Goal: Information Seeking & Learning: Learn about a topic

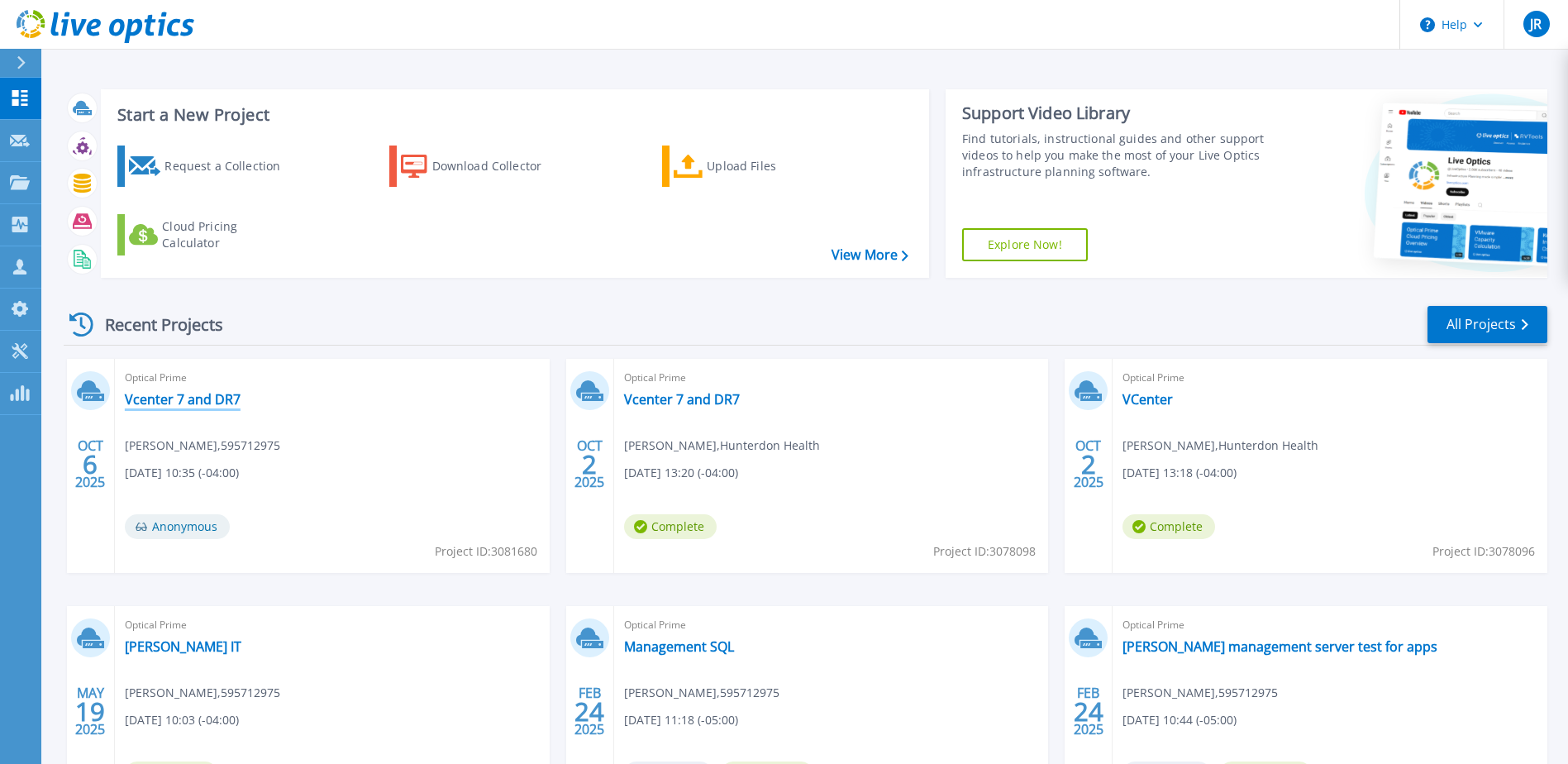
click at [173, 396] on link "Vcenter 7 and DR7" at bounding box center [183, 399] width 116 height 17
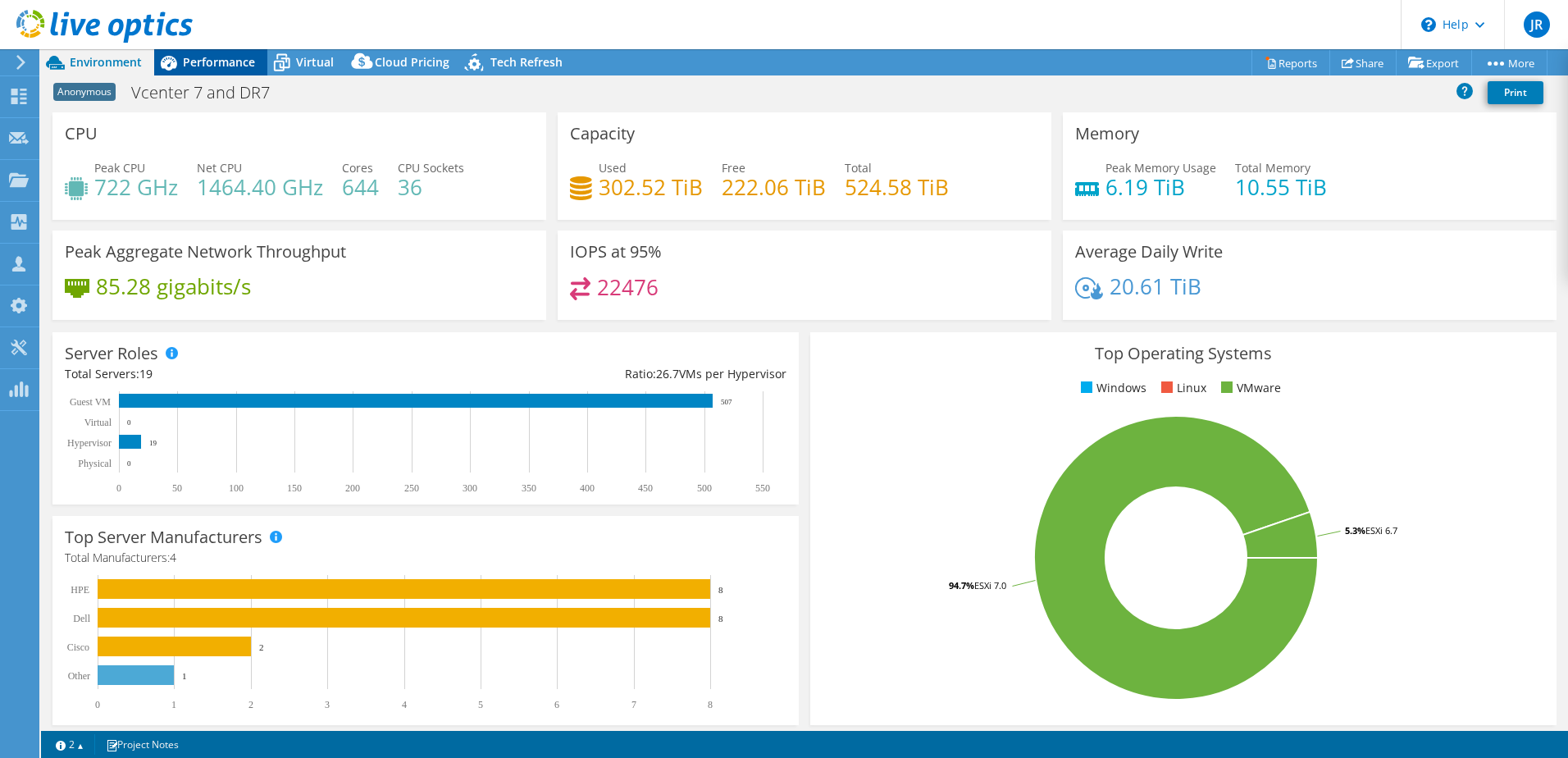
click at [209, 62] on span "Performance" at bounding box center [219, 61] width 72 height 16
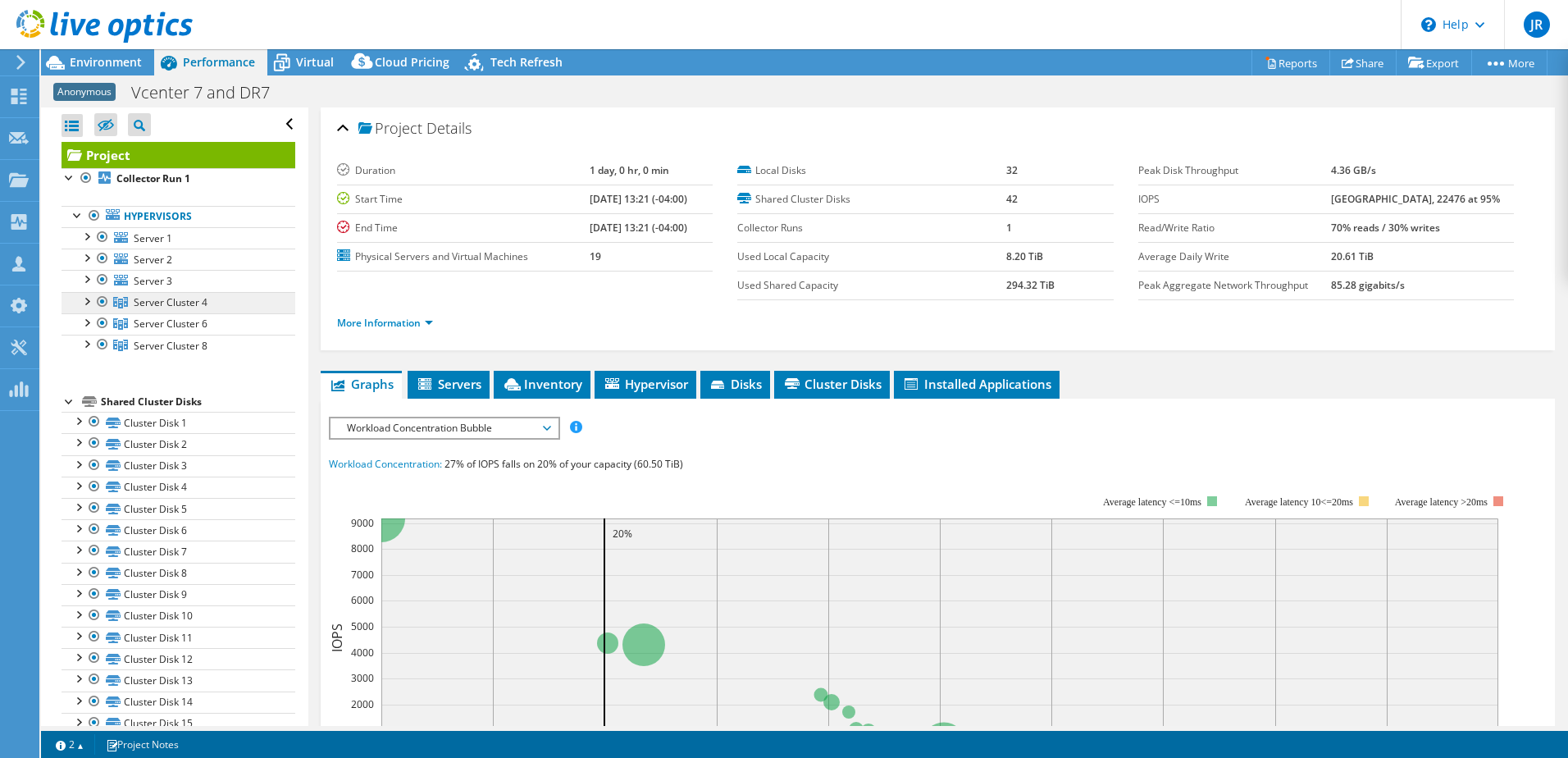
click at [188, 307] on span "Server Cluster 4" at bounding box center [170, 302] width 74 height 14
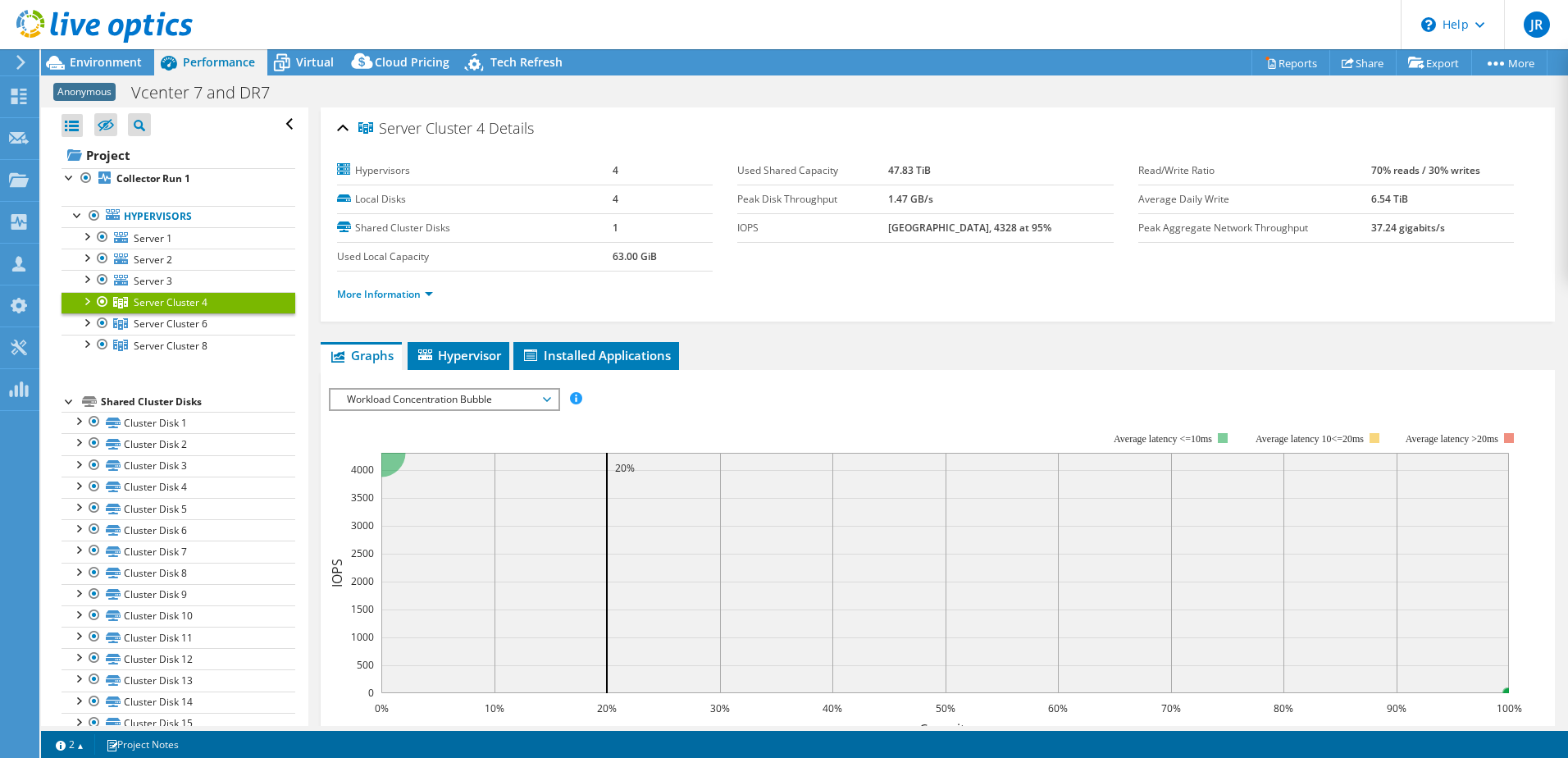
click at [93, 302] on li "Server Cluster 4 Server 4 Disk 9 Disk 10" at bounding box center [178, 302] width 234 height 21
click at [89, 303] on div at bounding box center [86, 300] width 17 height 17
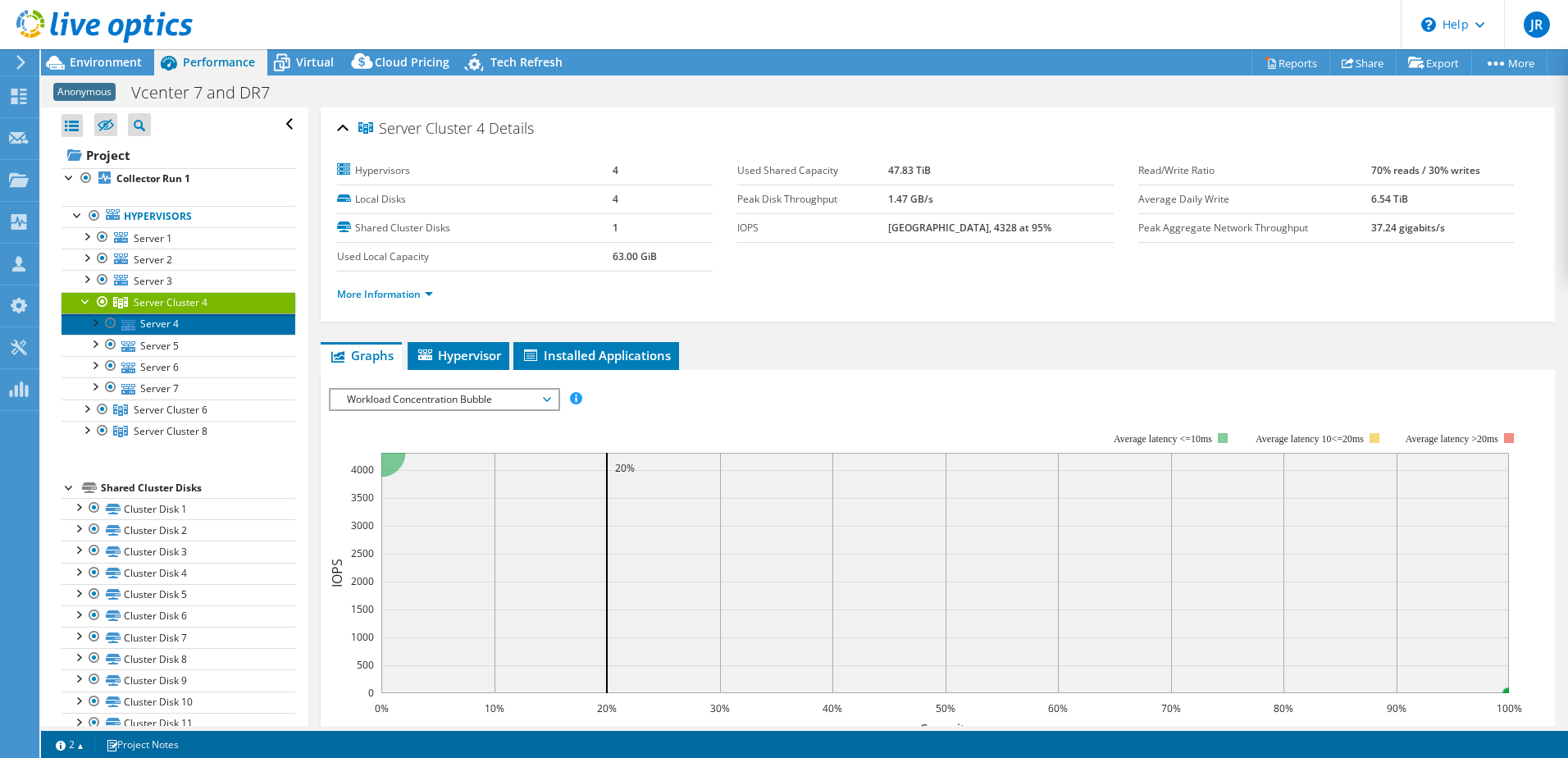
click at [162, 319] on link "Server 4" at bounding box center [178, 324] width 234 height 21
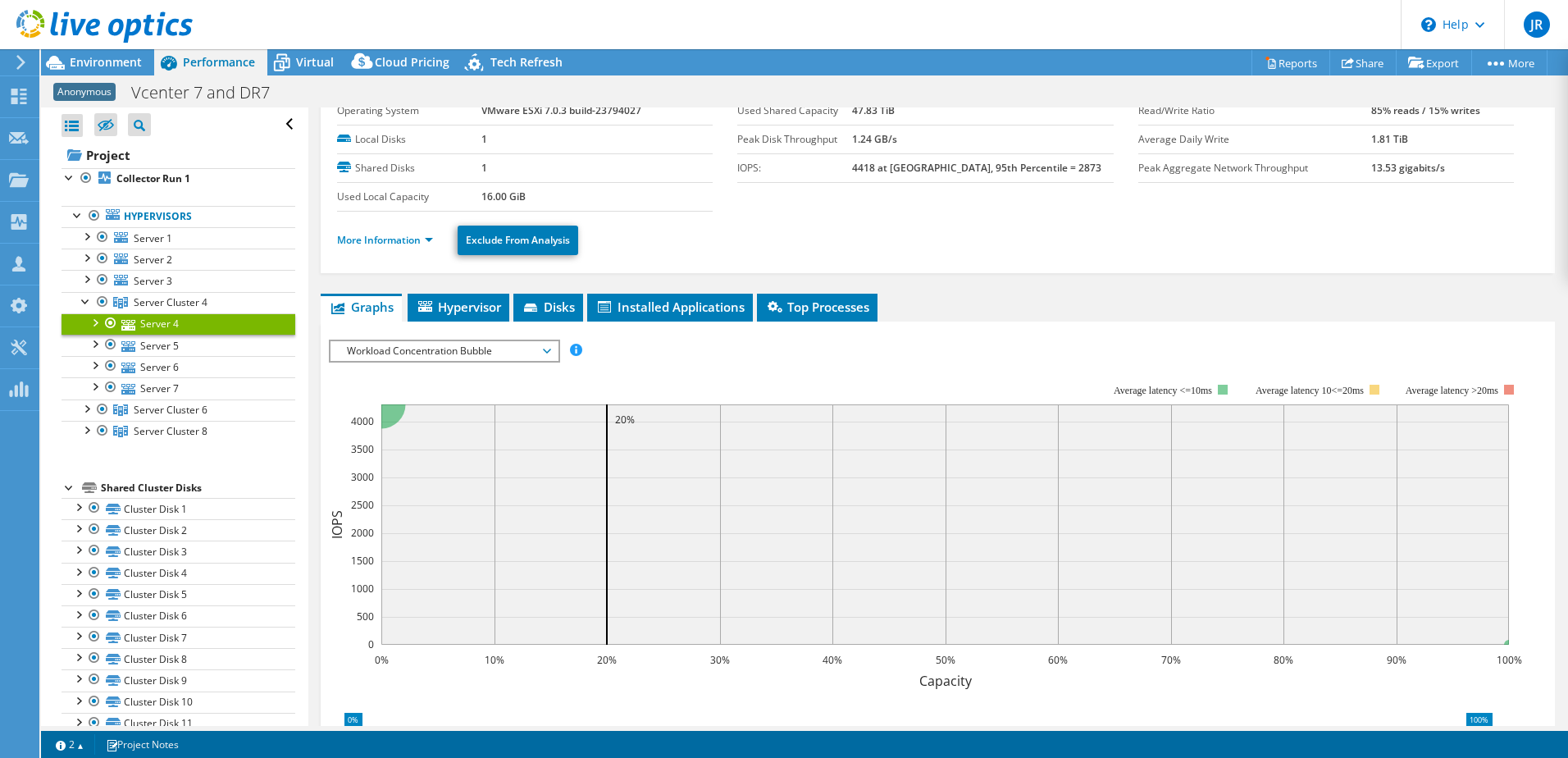
scroll to position [82, 0]
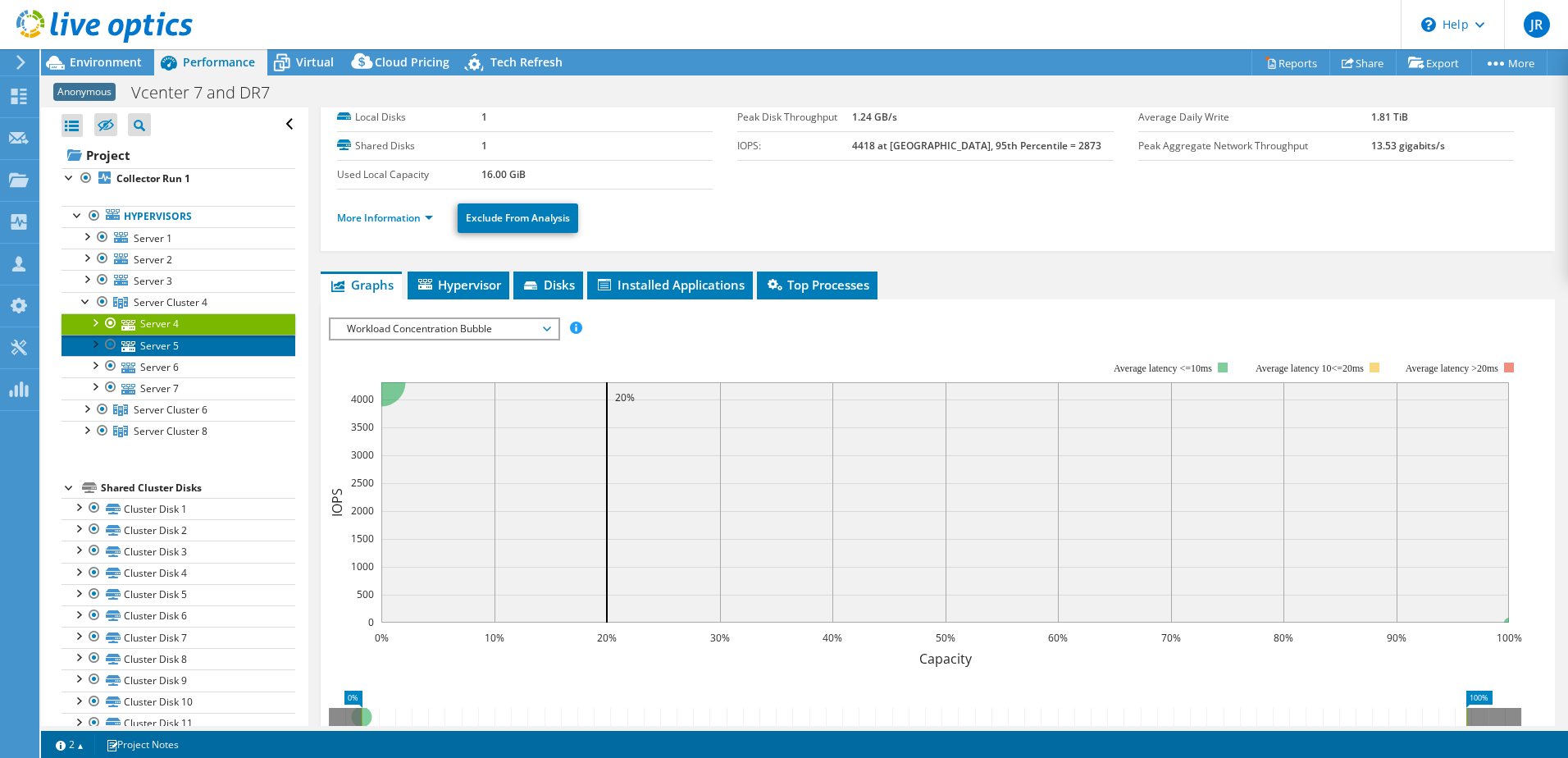
click at [148, 350] on link "Server 5" at bounding box center [178, 345] width 234 height 21
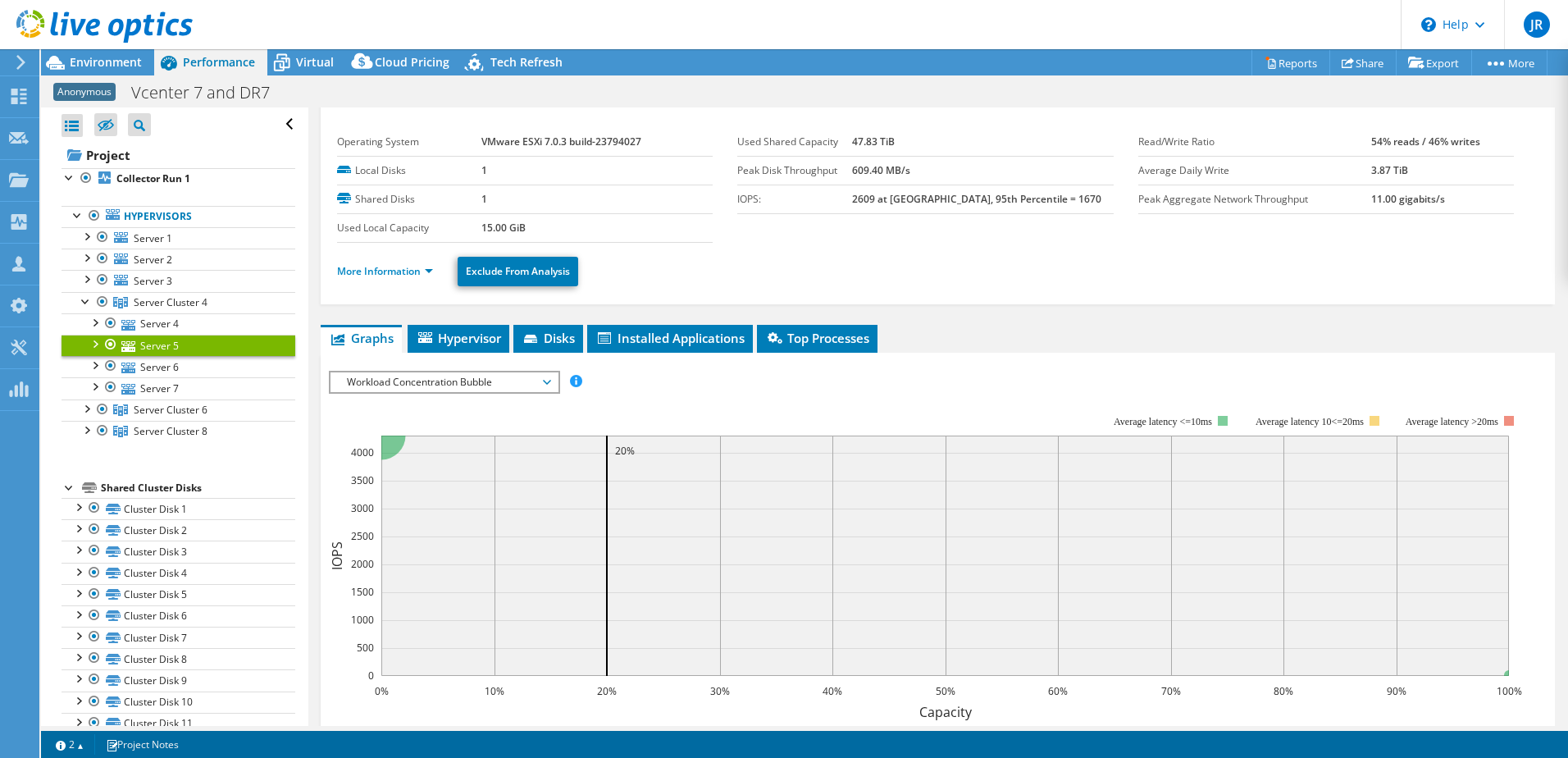
scroll to position [0, 0]
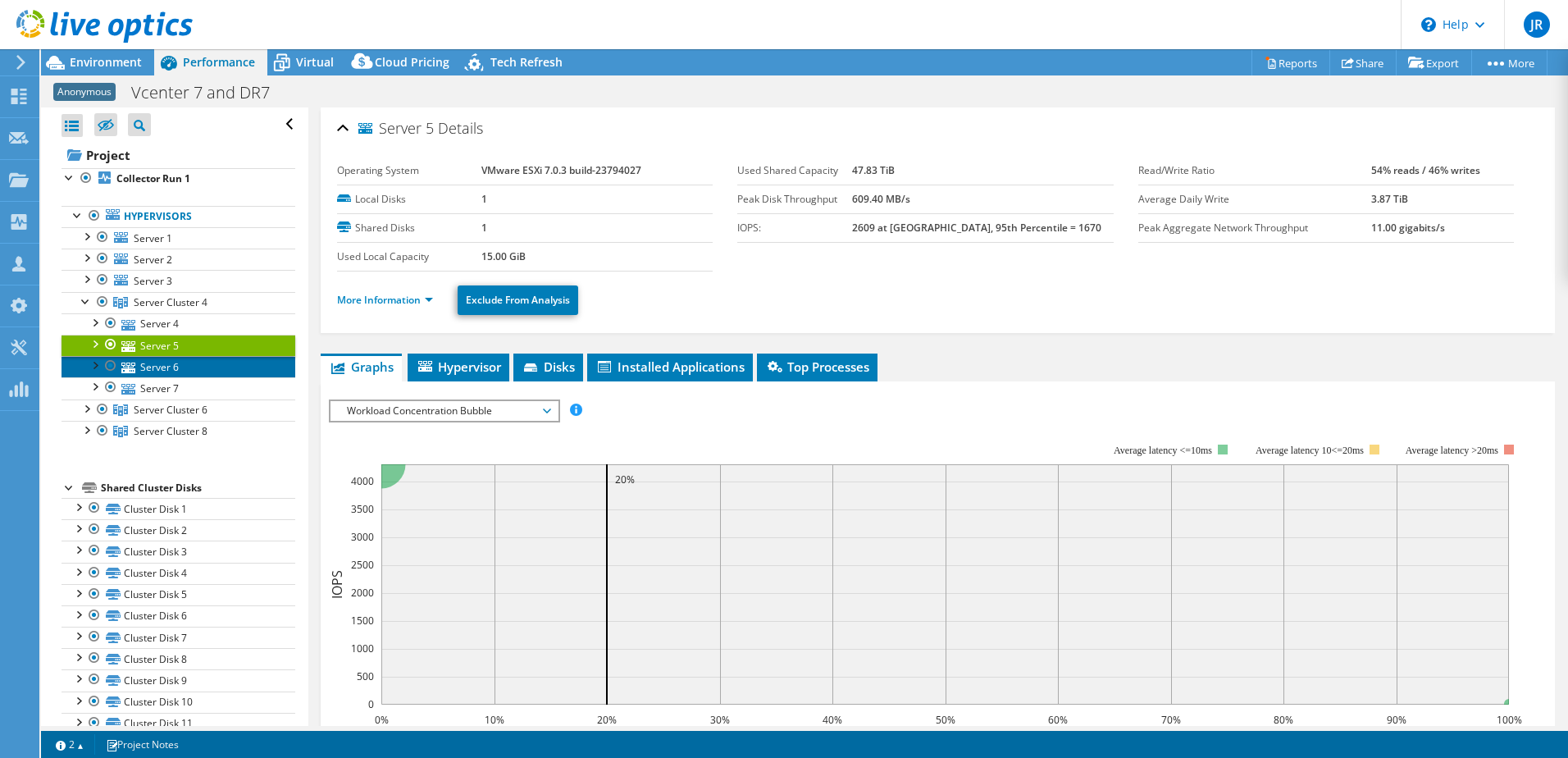
click at [153, 369] on link "Server 6" at bounding box center [178, 367] width 234 height 21
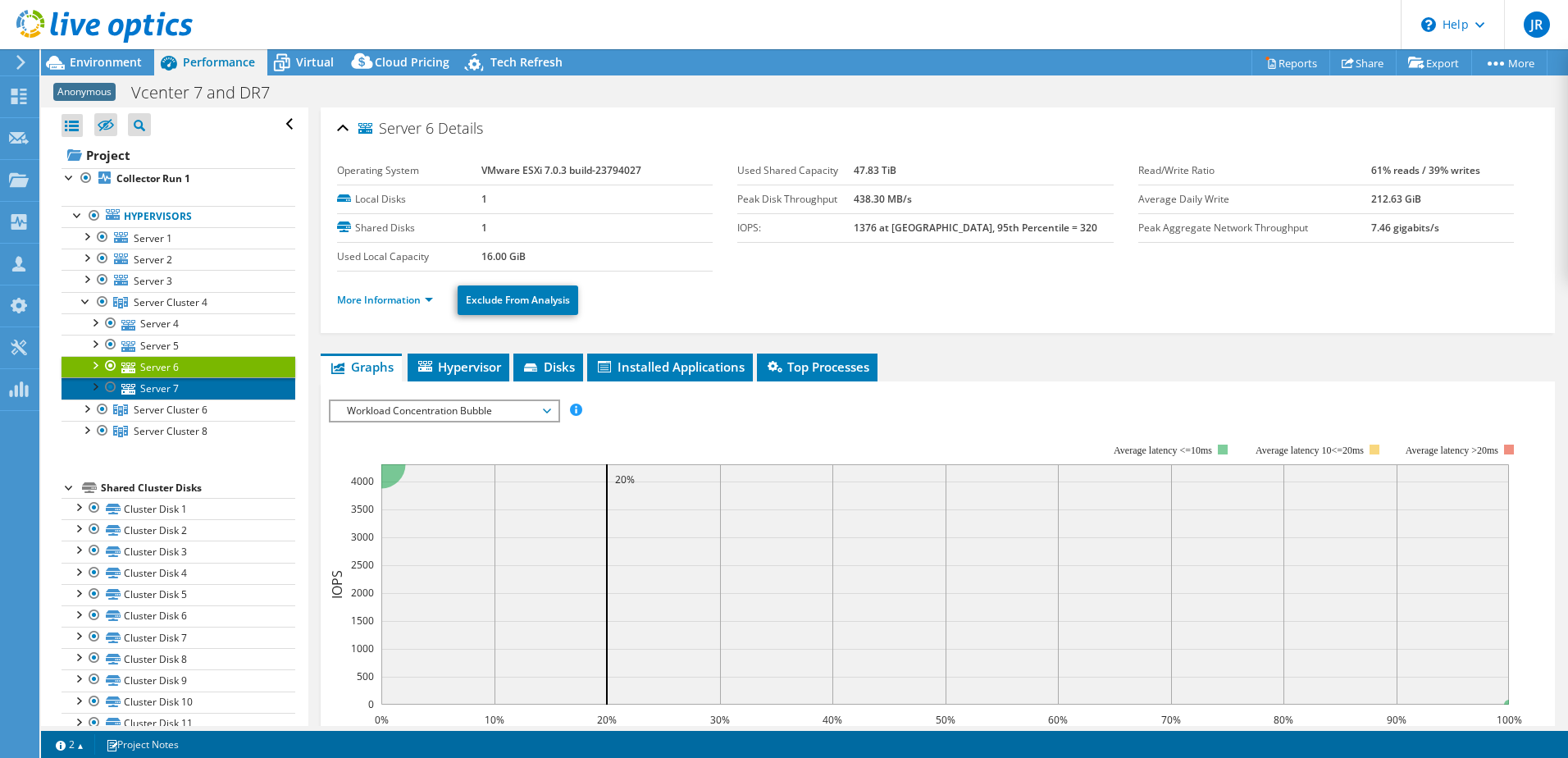
click at [159, 392] on link "Server 7" at bounding box center [178, 388] width 234 height 21
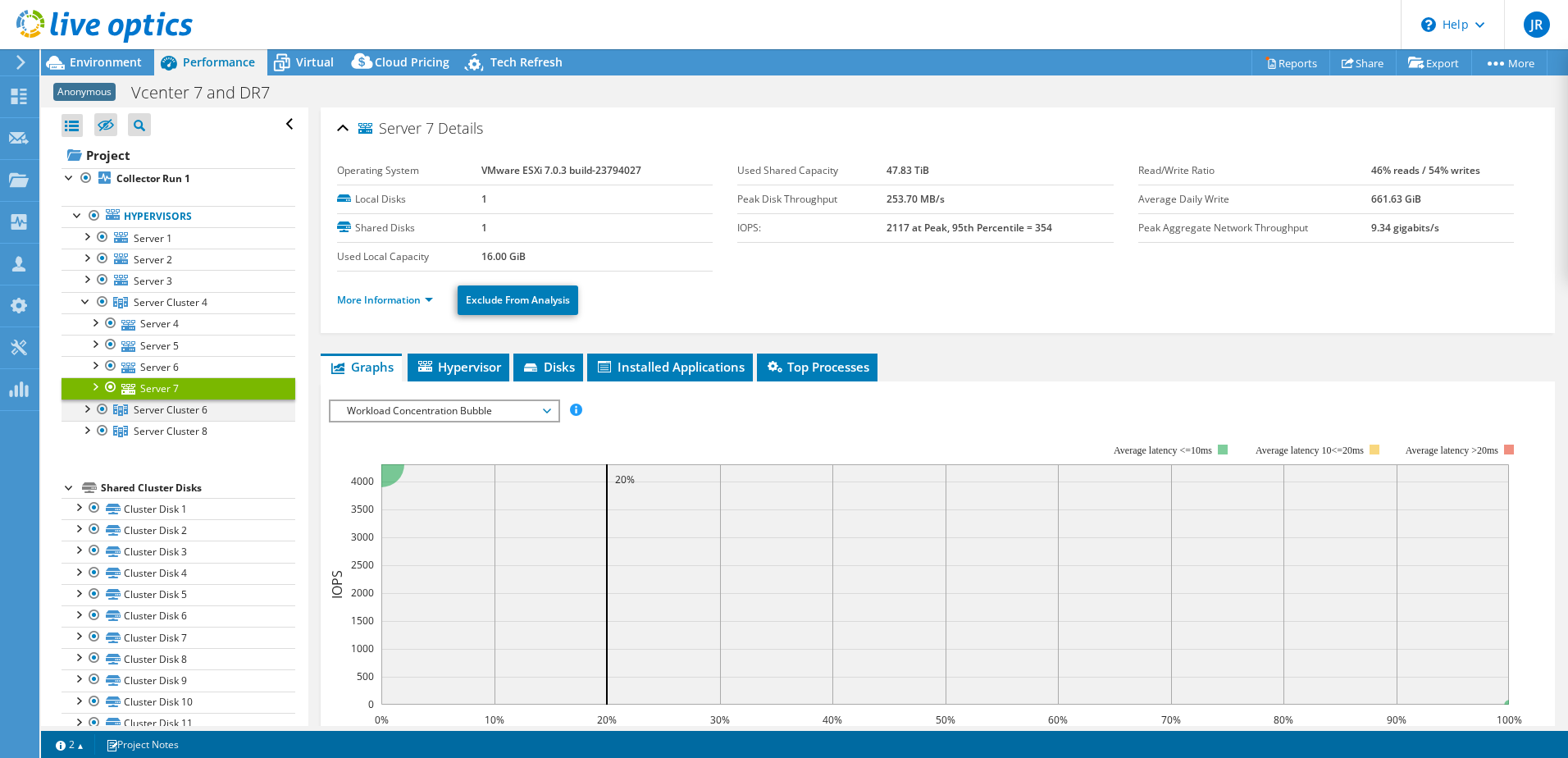
click at [86, 411] on div at bounding box center [86, 408] width 17 height 17
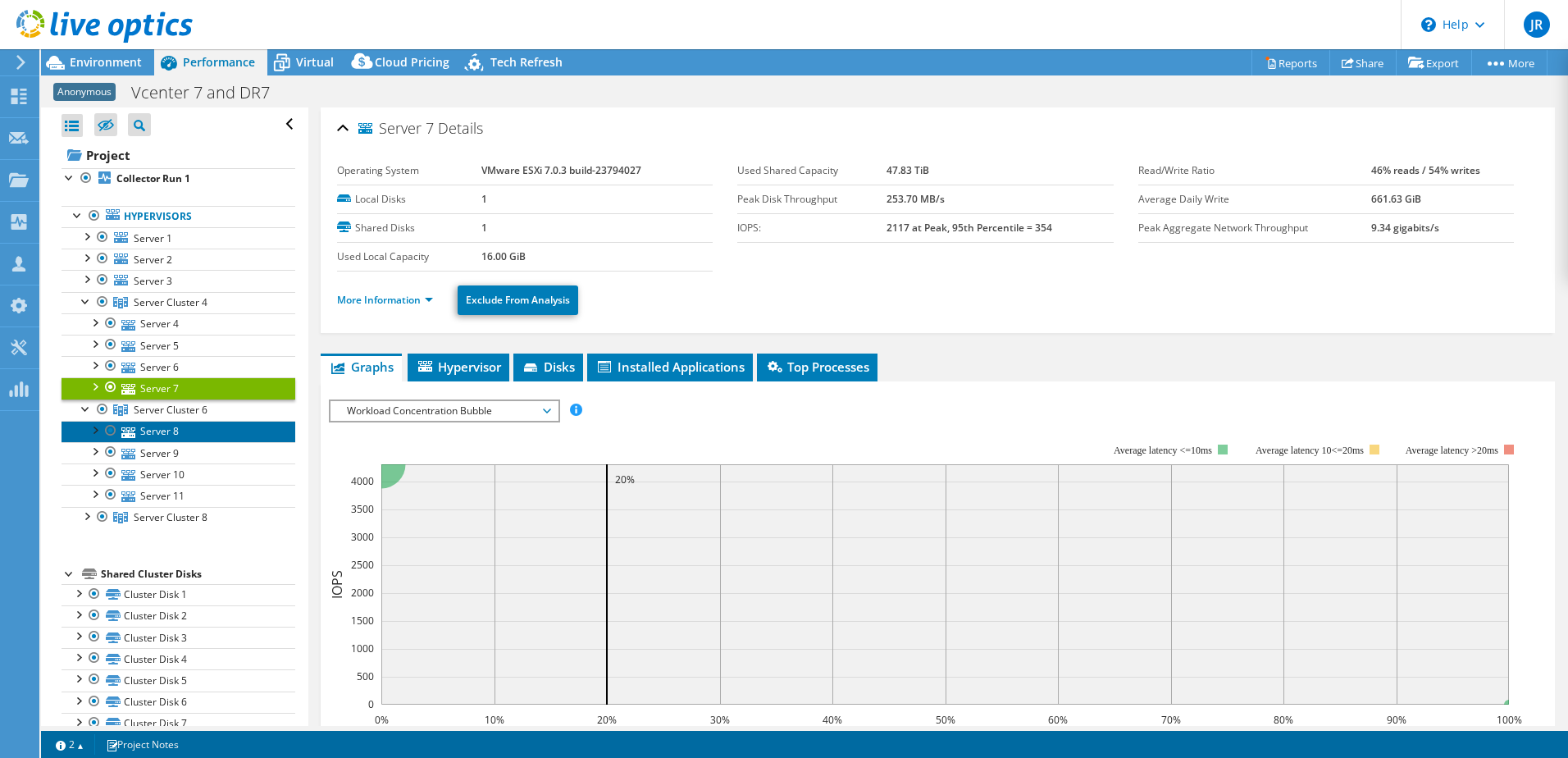
click at [162, 425] on link "Server 8" at bounding box center [178, 431] width 234 height 21
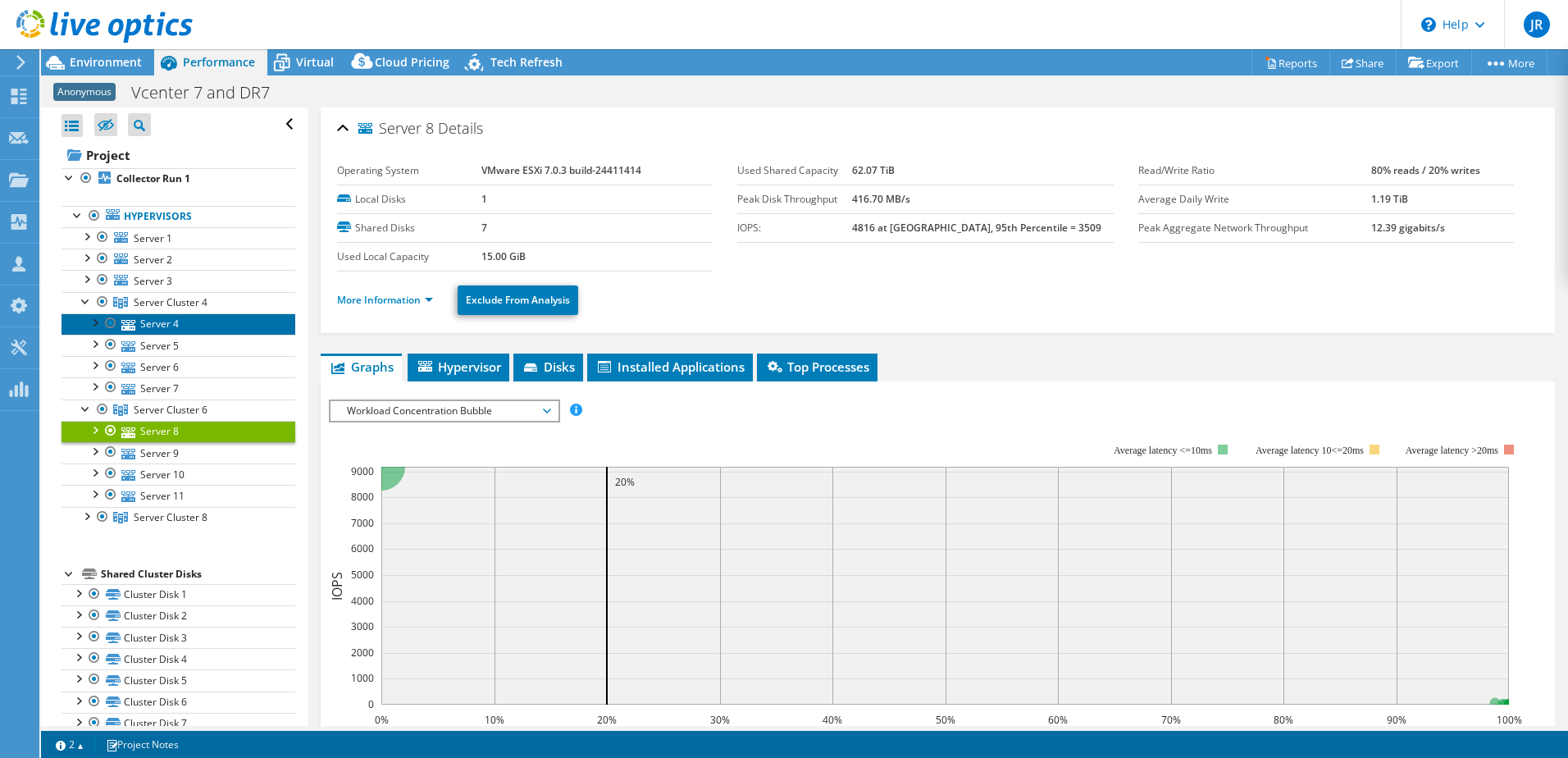
click at [163, 322] on link "Server 4" at bounding box center [178, 324] width 234 height 21
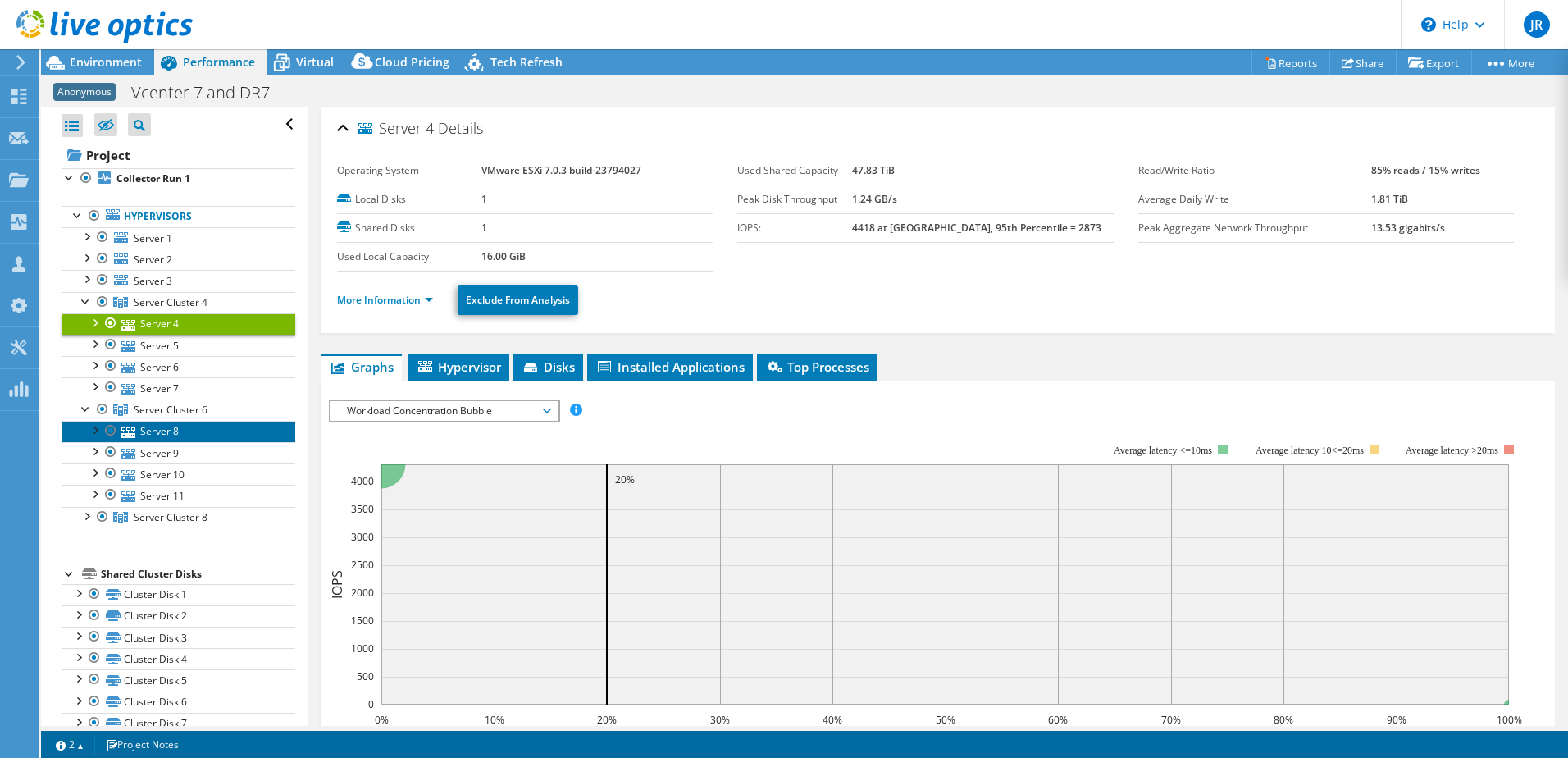
click at [165, 431] on link "Server 8" at bounding box center [178, 431] width 234 height 21
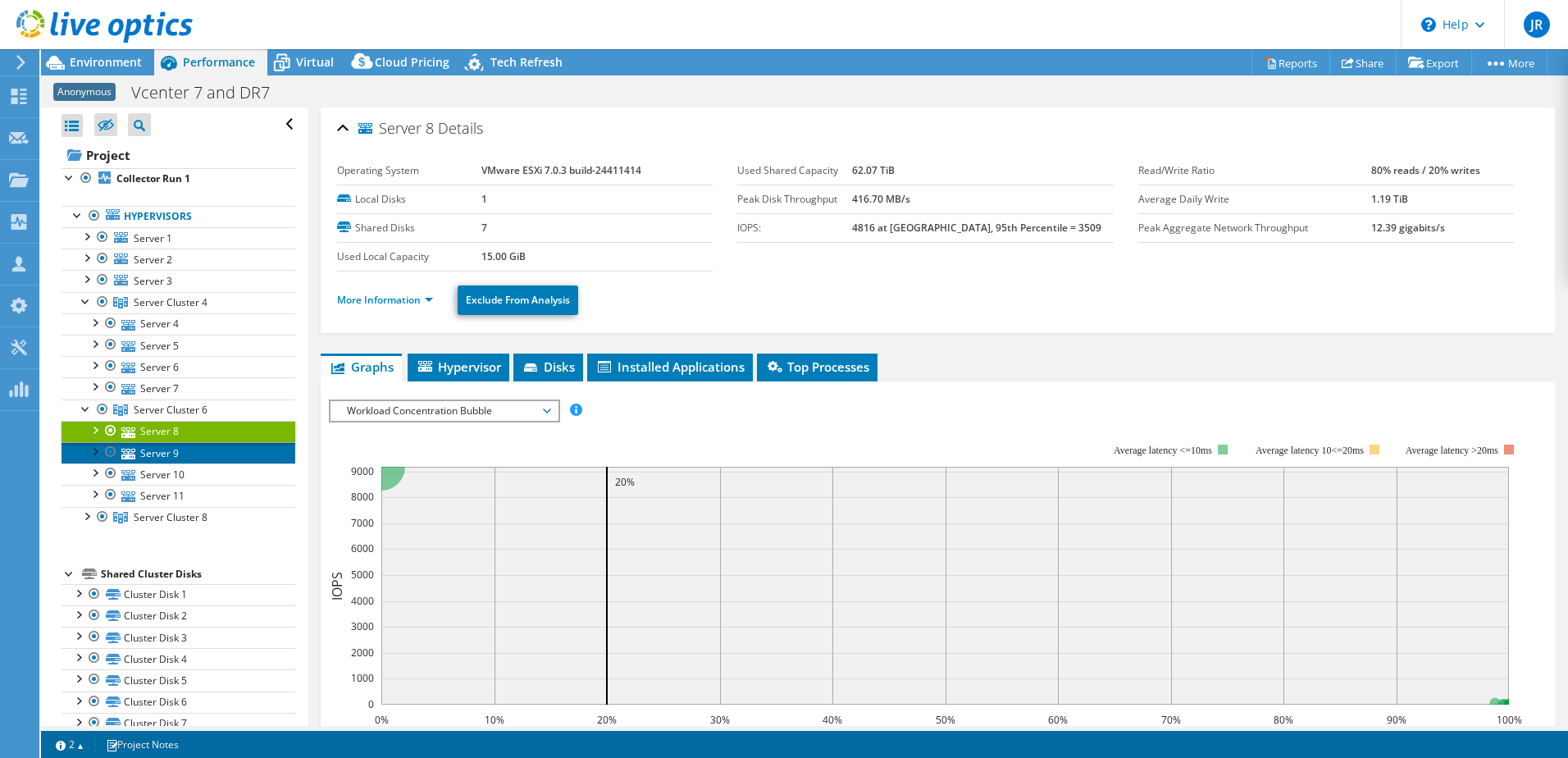
click at [165, 455] on link "Server 9" at bounding box center [178, 453] width 234 height 21
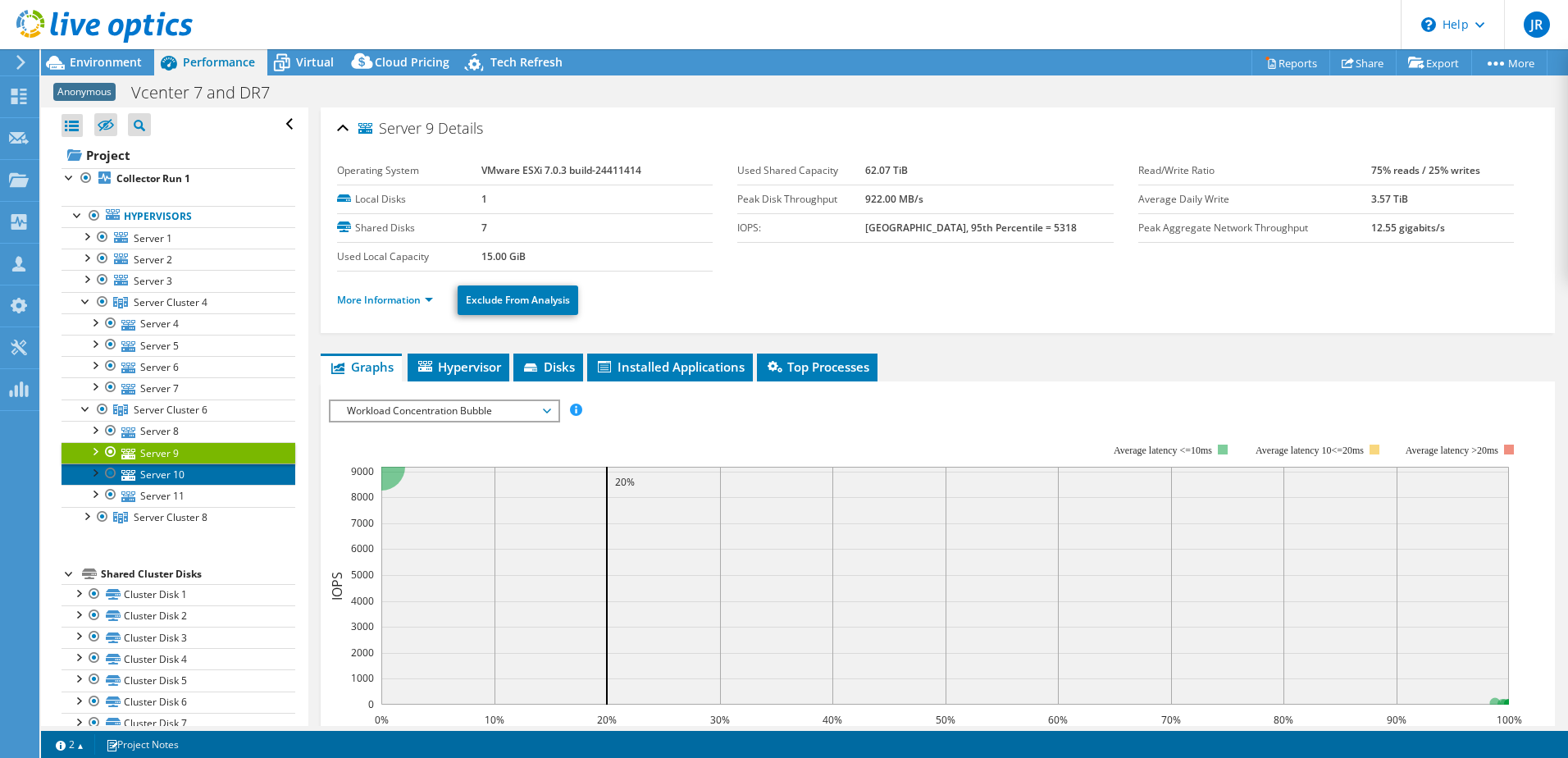
click at [163, 472] on link "Server 10" at bounding box center [178, 474] width 234 height 21
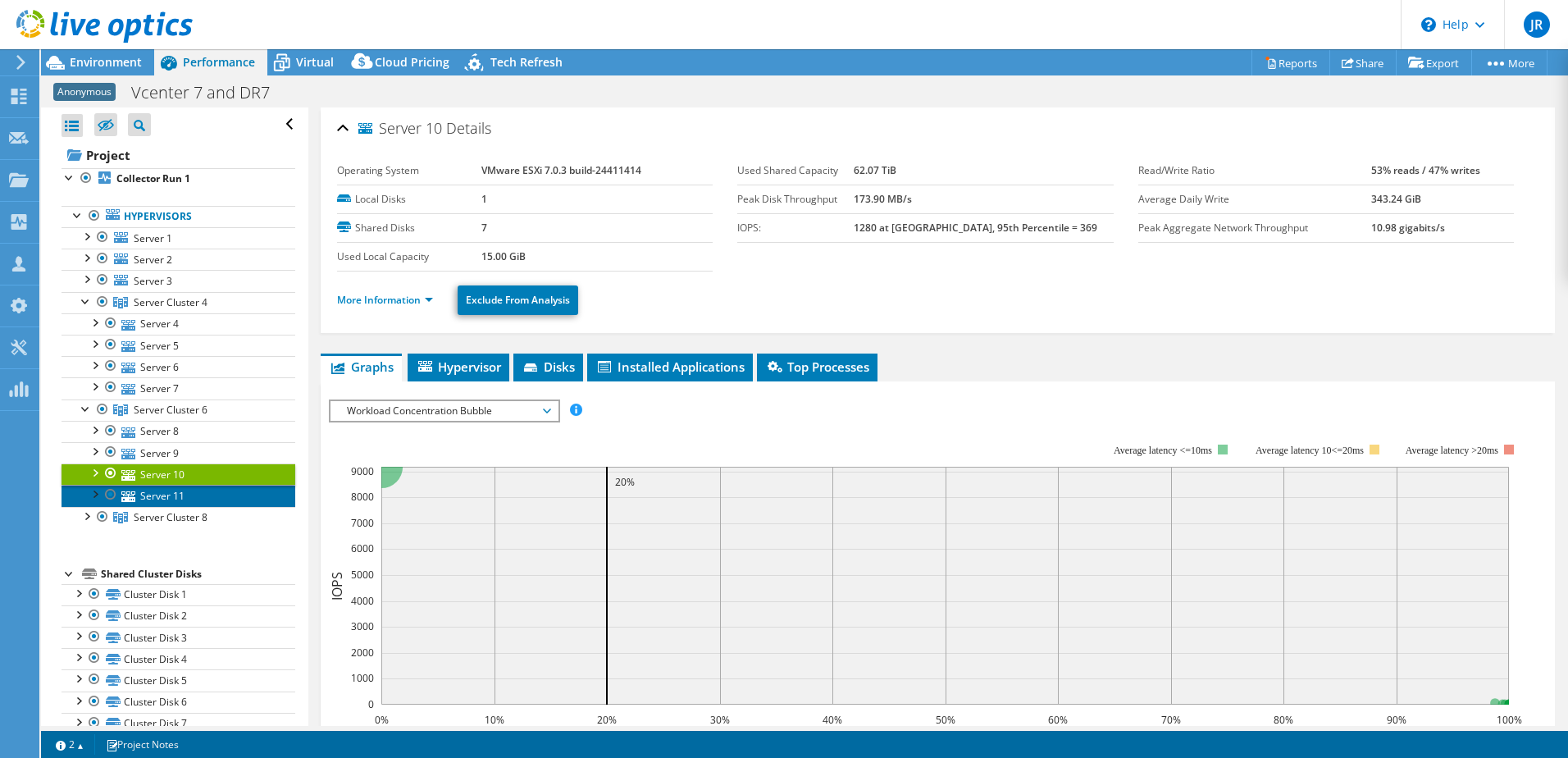
click at [166, 498] on link "Server 11" at bounding box center [178, 495] width 234 height 21
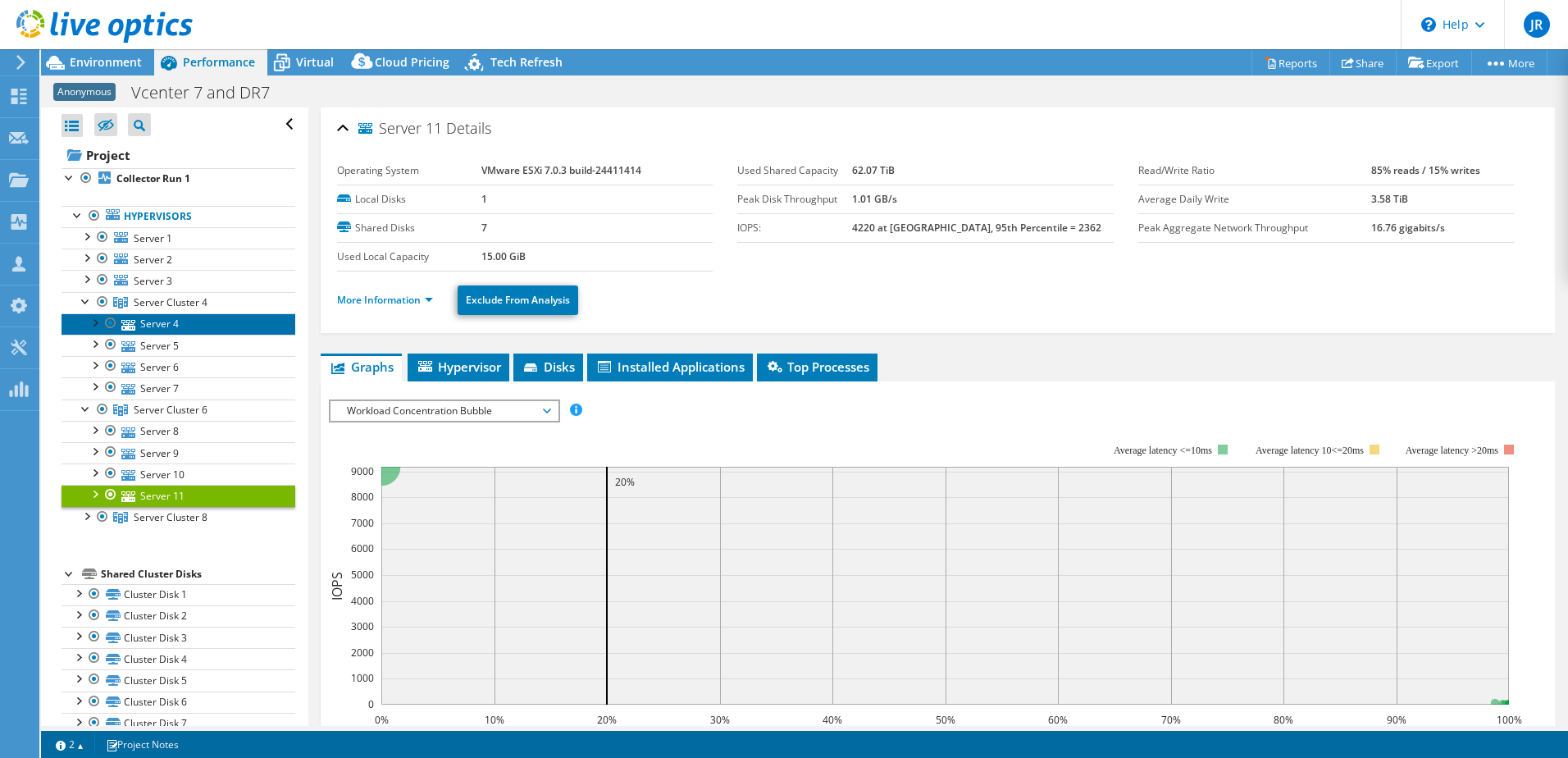
click at [165, 328] on link "Server 4" at bounding box center [178, 324] width 234 height 21
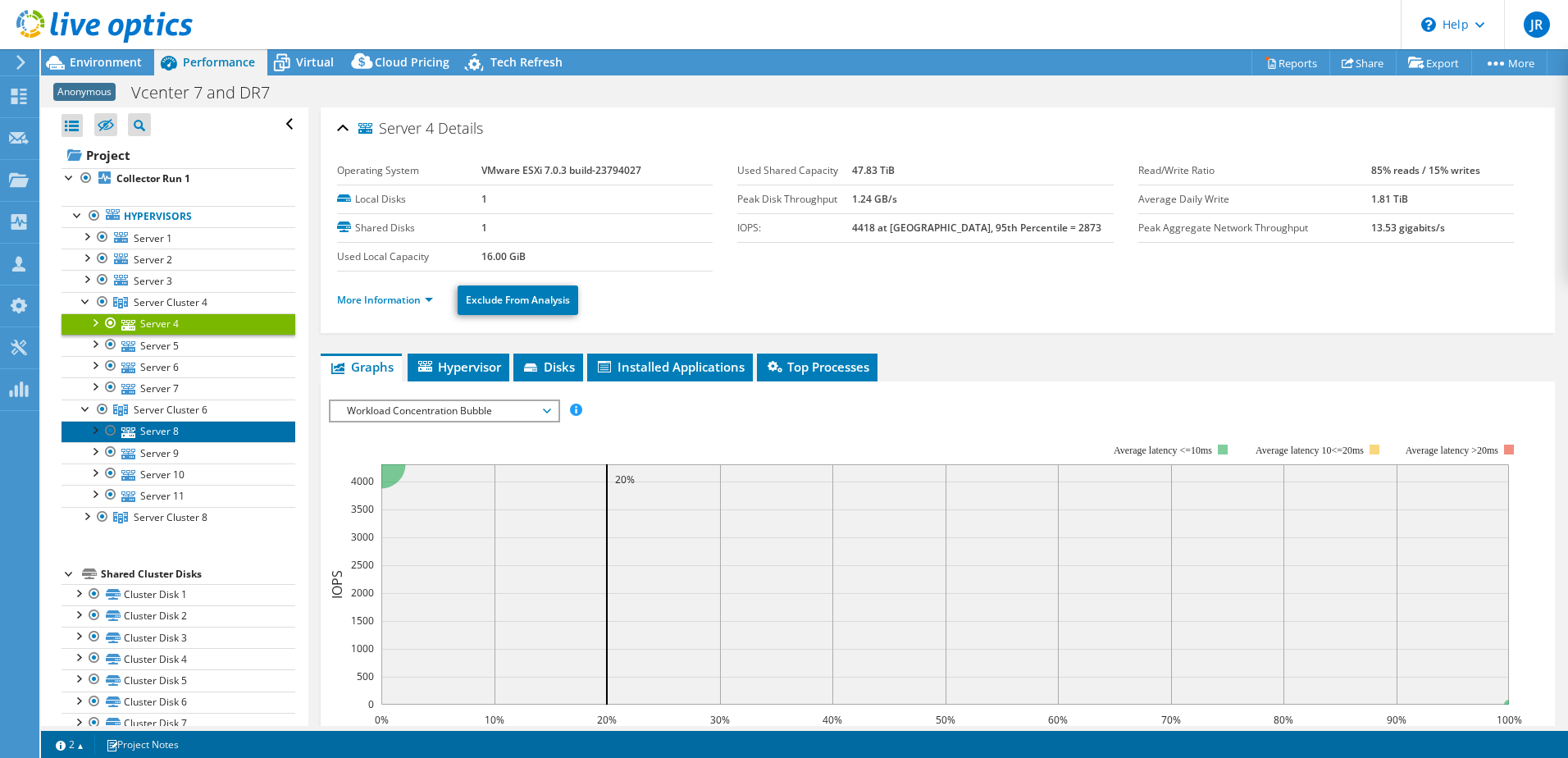
click at [148, 432] on link "Server 8" at bounding box center [178, 431] width 234 height 21
